Goal: Navigation & Orientation: Find specific page/section

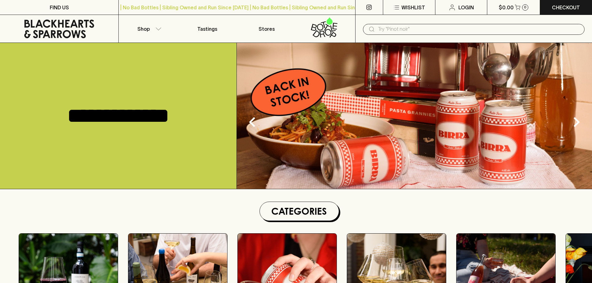
click at [273, 29] on p "Stores" at bounding box center [267, 28] width 16 height 7
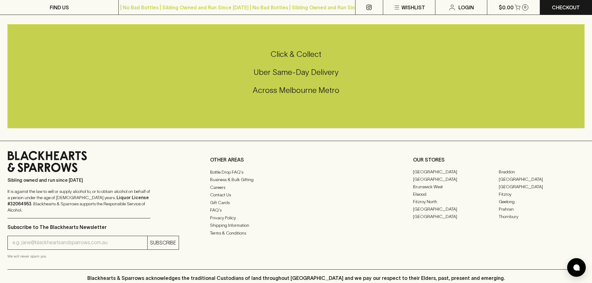
scroll to position [736, 0]
